Goal: Task Accomplishment & Management: Manage account settings

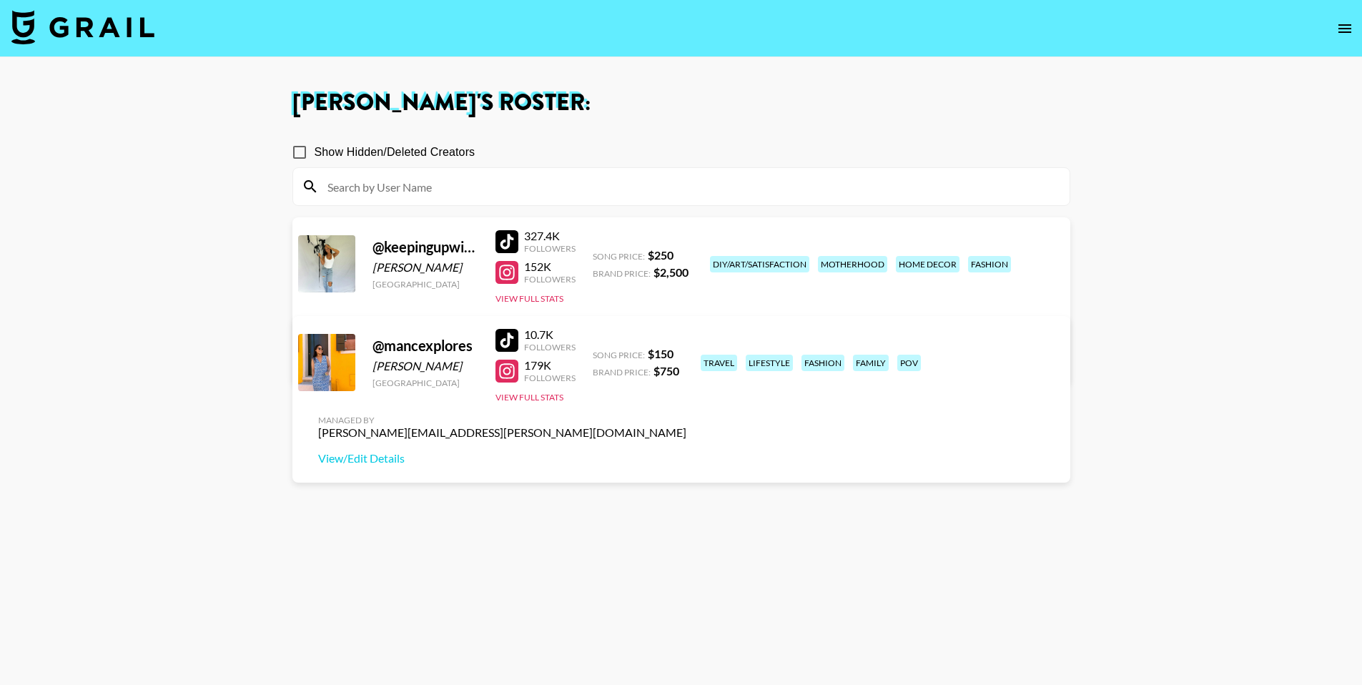
click at [508, 347] on div at bounding box center [506, 340] width 23 height 23
click at [686, 451] on link "View/Edit Details" at bounding box center [502, 458] width 368 height 14
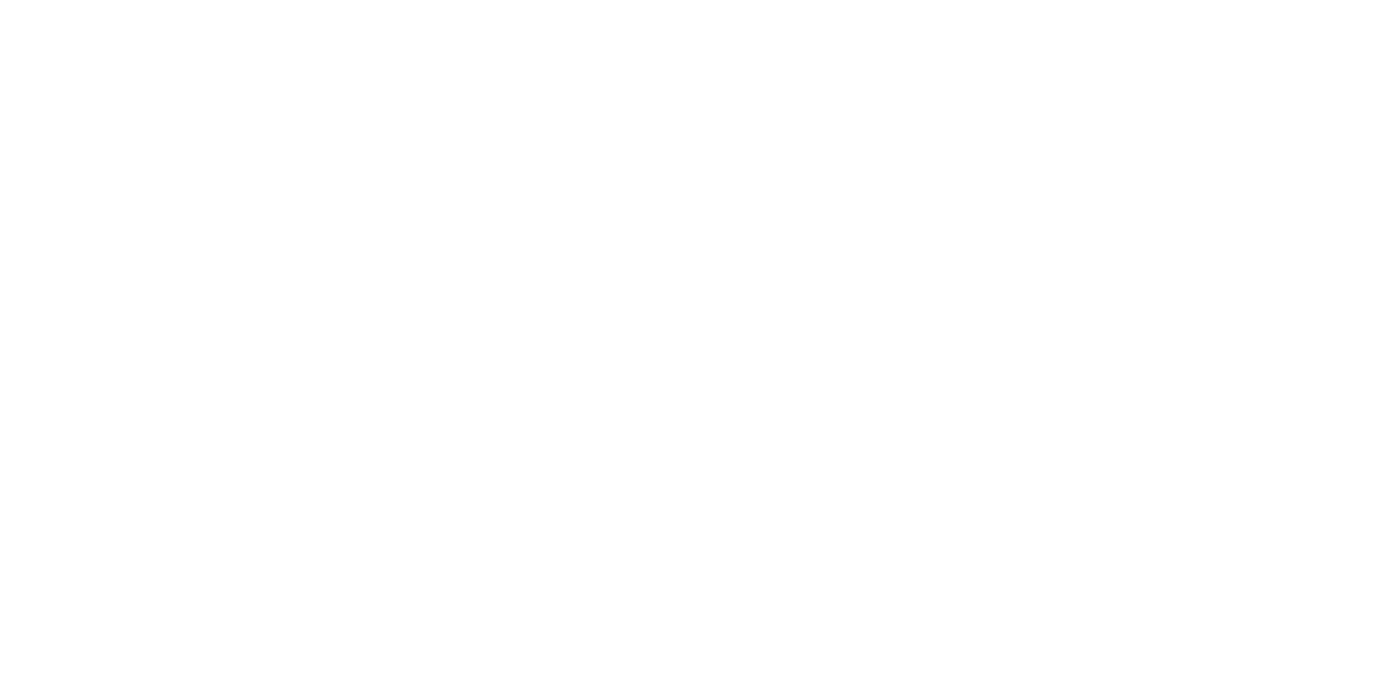
select select "USD"
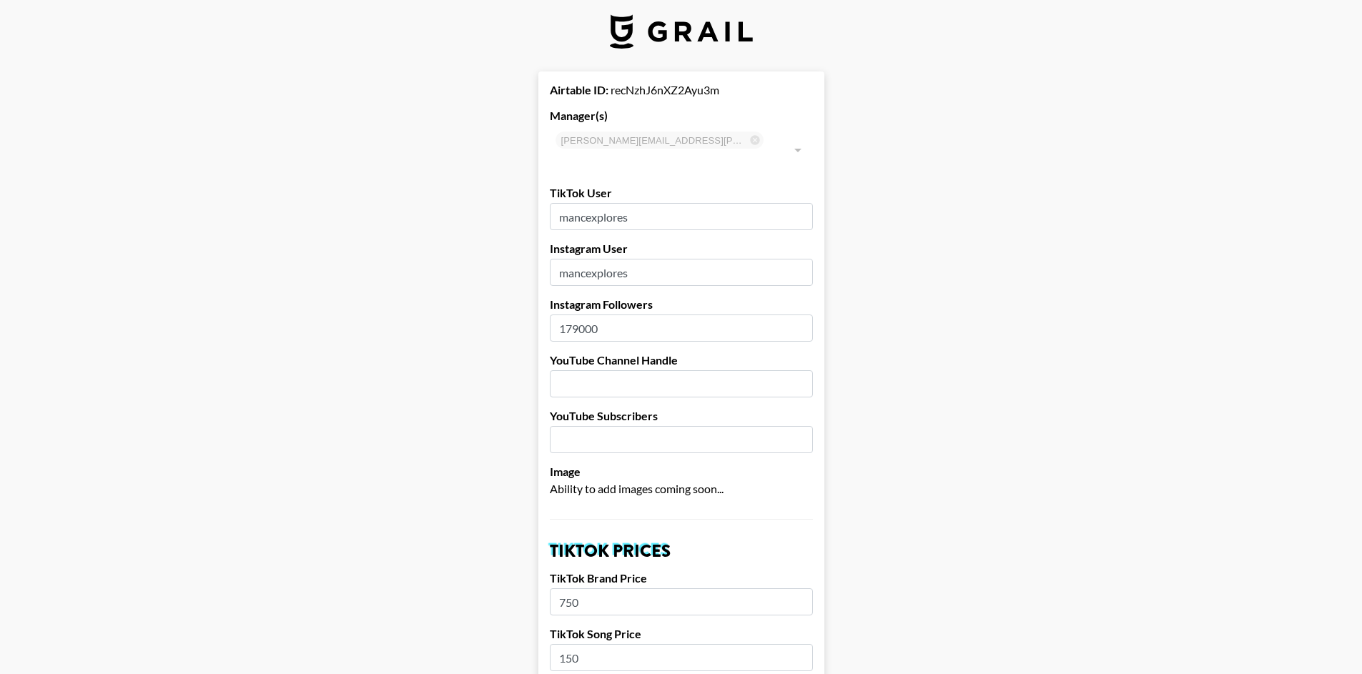
scroll to position [21, 0]
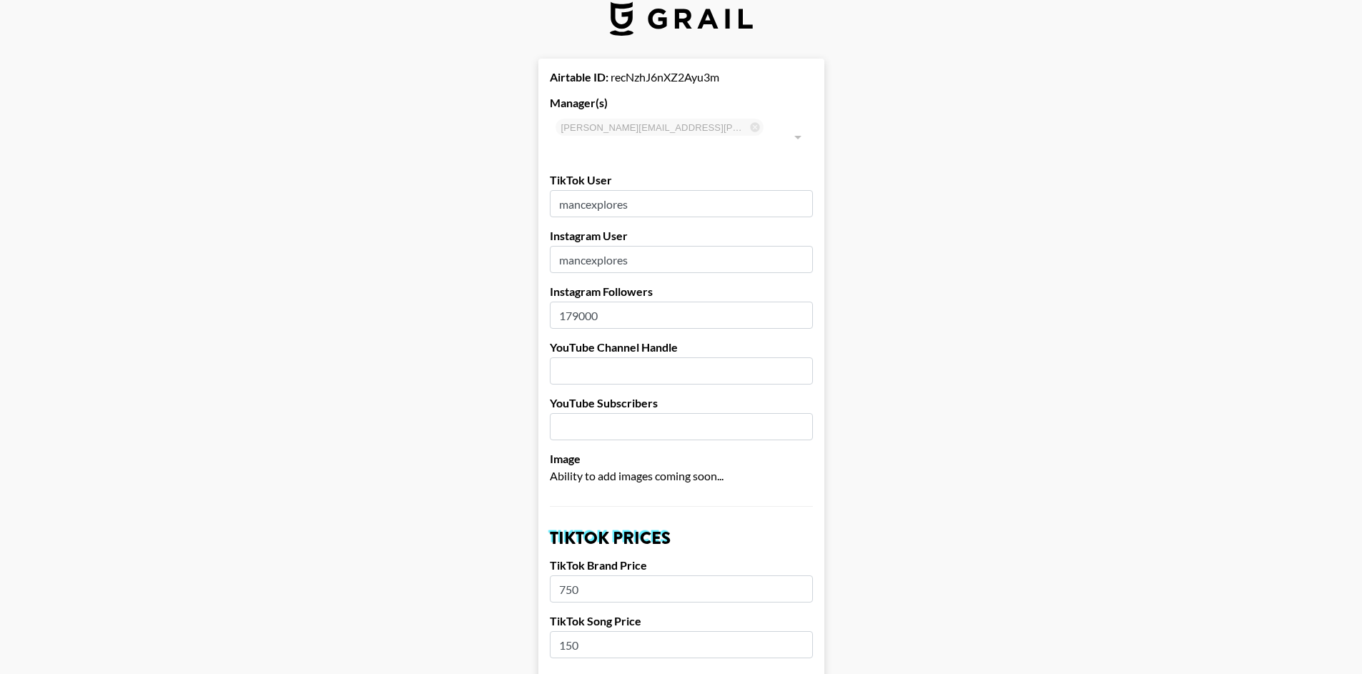
click at [564, 190] on input "mancexplores" at bounding box center [681, 203] width 263 height 27
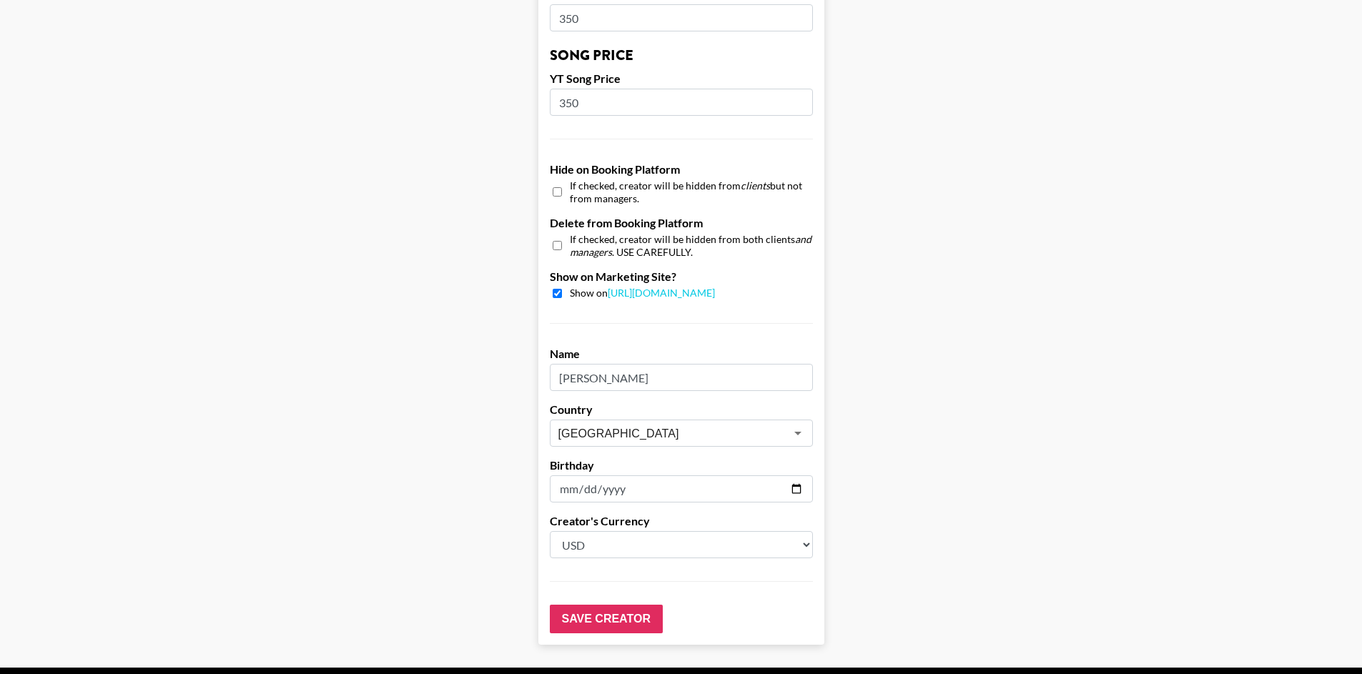
scroll to position [1265, 0]
